Goal: Task Accomplishment & Management: Complete application form

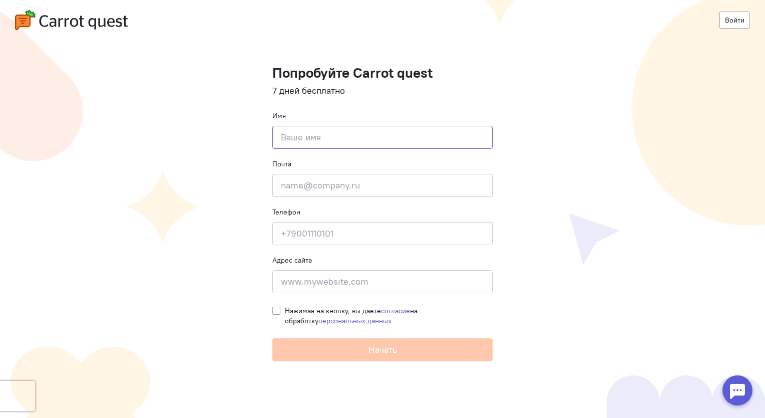
click at [337, 137] on input at bounding box center [382, 137] width 220 height 23
type input "A"
type input "Анастасия"
click at [286, 183] on input "email" at bounding box center [382, 185] width 220 height 23
type input "anastasiya.savina2@sanofi.com"
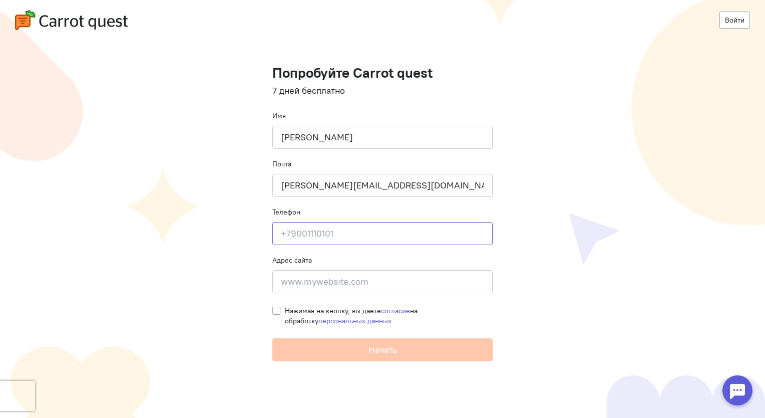
type input "+79121627731"
type input "Sanofi"
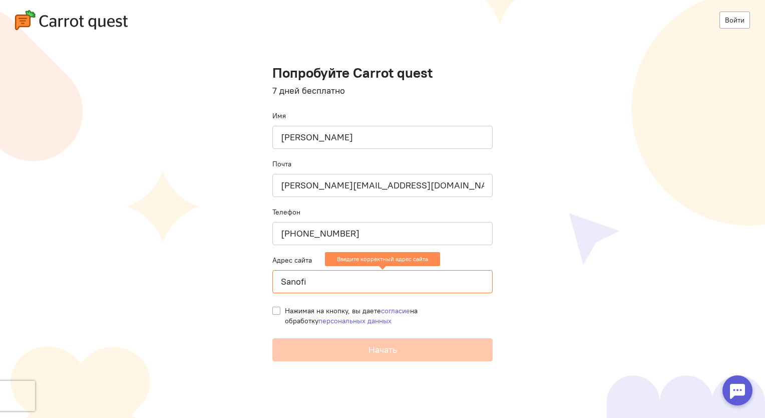
click at [285, 310] on label "Нажимая на кнопку, вы даете согласие на обработку персональных данных" at bounding box center [389, 315] width 208 height 20
click at [276, 310] on input "Нажимая на кнопку, вы даете согласие на обработку персональных данных" at bounding box center [276, 309] width 8 height 9
checkbox input "true"
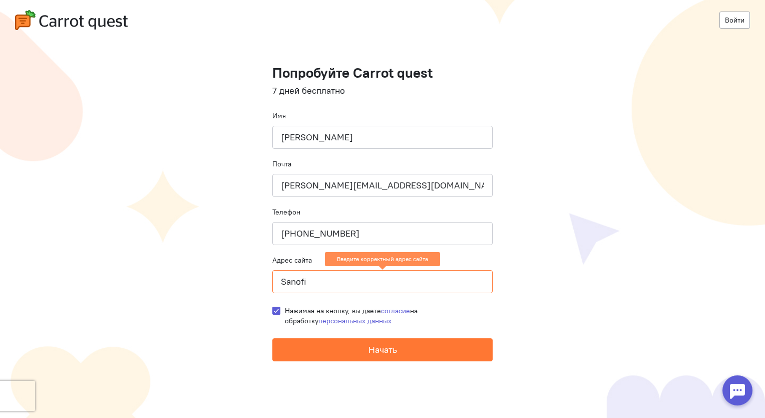
drag, startPoint x: 344, startPoint y: 278, endPoint x: 204, endPoint y: 276, distance: 139.7
click at [204, 276] on cq-registration "Войти Попробуйте Carrot quest 7 дней бесплатно Имя Анастасия Почта anastasiya.s…" at bounding box center [382, 209] width 765 height 418
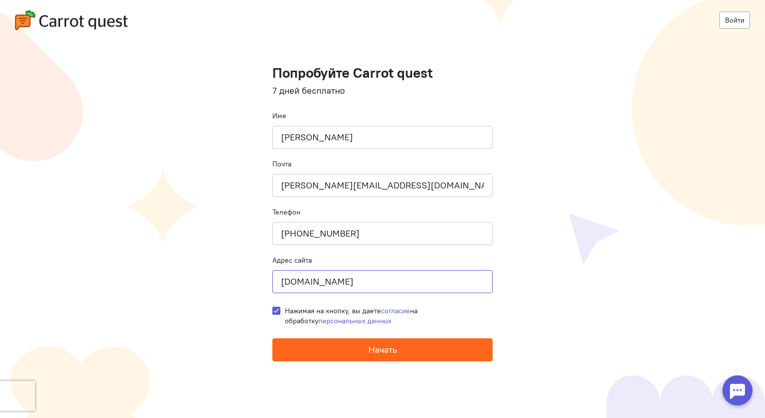
type input "docsfera.ru"
click at [401, 348] on button "Начать" at bounding box center [382, 349] width 220 height 23
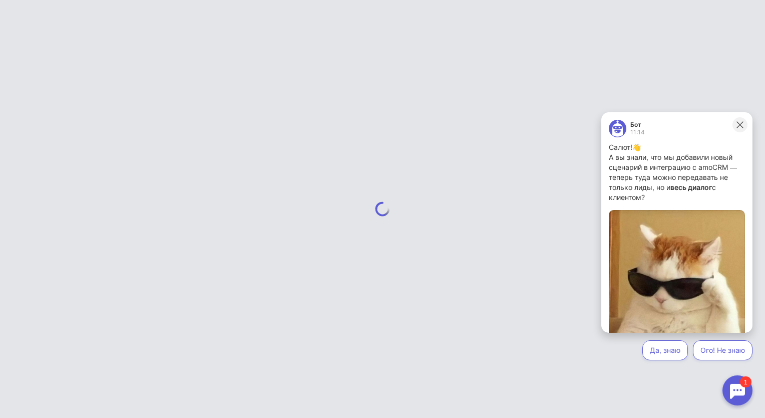
click at [739, 129] on icon at bounding box center [739, 124] width 9 height 9
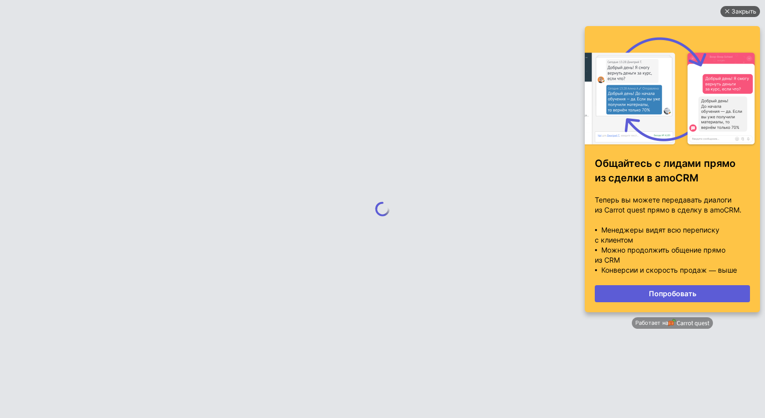
click at [746, 11] on div "Закрыть" at bounding box center [743, 11] width 25 height 11
